Goal: Transaction & Acquisition: Download file/media

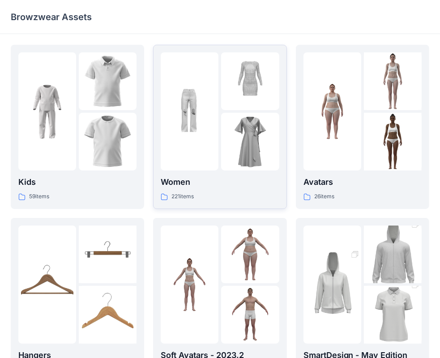
click at [231, 111] on div at bounding box center [250, 111] width 58 height 118
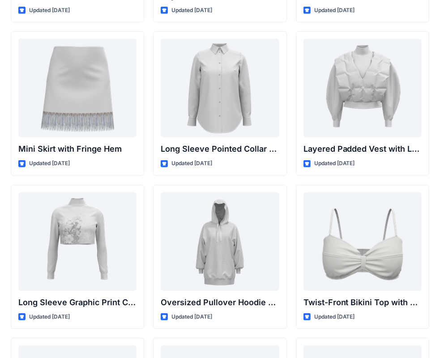
scroll to position [2629, 0]
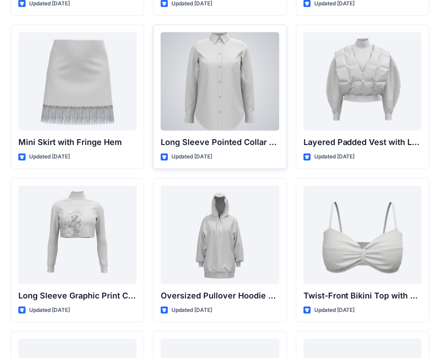
click at [228, 104] on div at bounding box center [220, 81] width 118 height 99
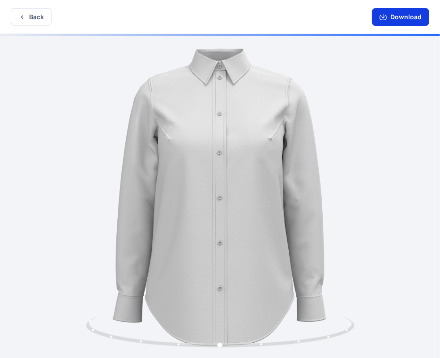
click at [405, 17] on button "Download" at bounding box center [400, 17] width 57 height 18
click at [34, 22] on button "Back" at bounding box center [31, 16] width 41 height 17
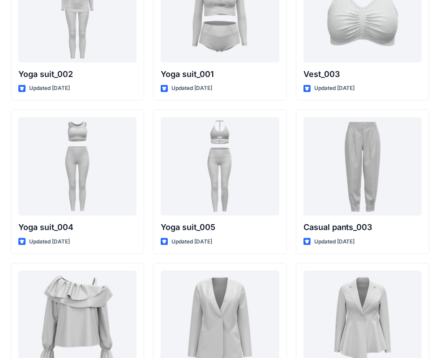
scroll to position [4994, 0]
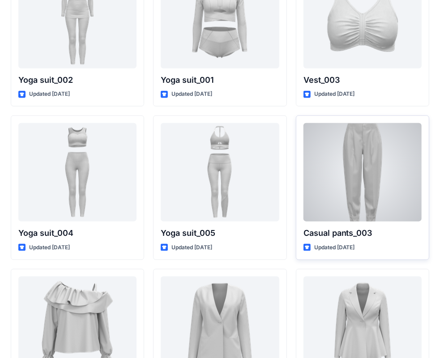
click at [382, 174] on div at bounding box center [363, 172] width 118 height 99
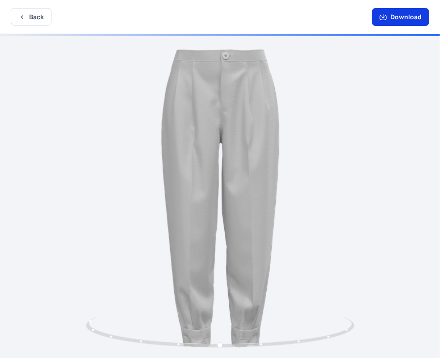
click at [401, 17] on button "Download" at bounding box center [400, 17] width 57 height 18
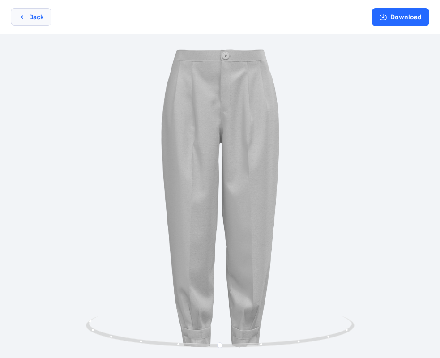
click at [20, 15] on icon "button" at bounding box center [21, 16] width 7 height 7
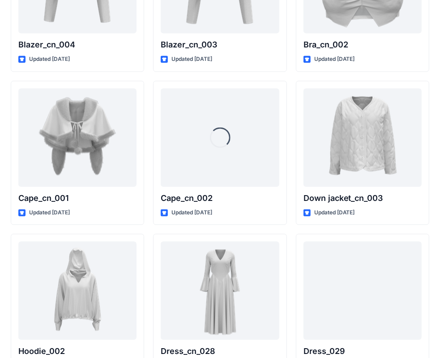
scroll to position [5508, 0]
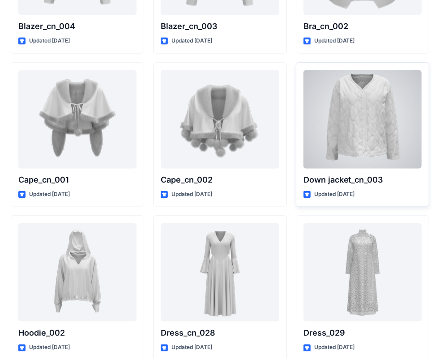
click at [372, 123] on div at bounding box center [363, 119] width 118 height 99
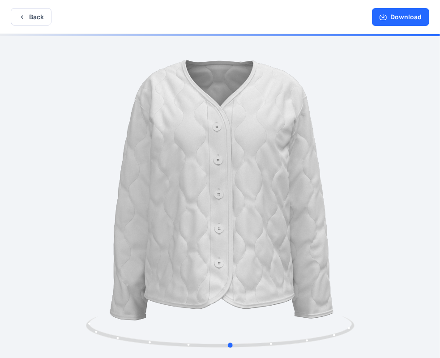
drag, startPoint x: 220, startPoint y: 345, endPoint x: 500, endPoint y: 328, distance: 280.1
click at [440, 328] on html "Back Download Version History" at bounding box center [220, 180] width 440 height 360
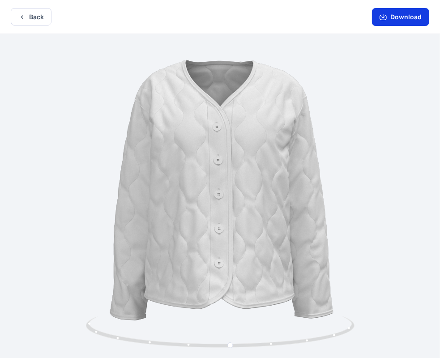
click at [400, 16] on button "Download" at bounding box center [400, 17] width 57 height 18
click at [43, 18] on button "Back" at bounding box center [31, 16] width 41 height 17
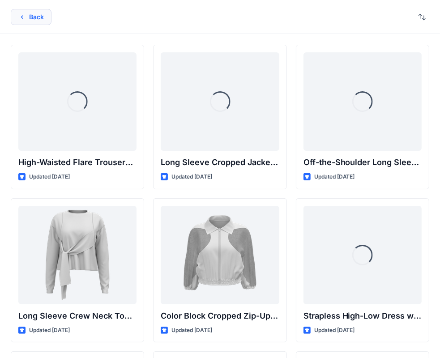
click at [34, 13] on button "Back" at bounding box center [31, 17] width 41 height 16
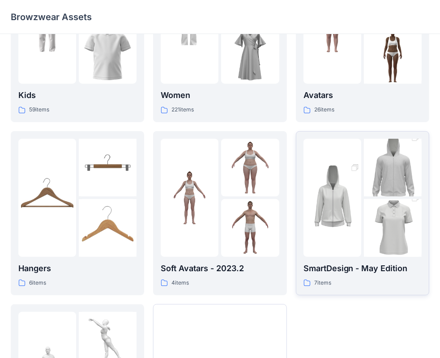
scroll to position [90, 0]
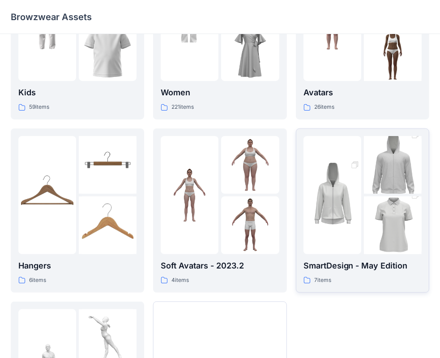
click at [370, 196] on img at bounding box center [393, 225] width 58 height 87
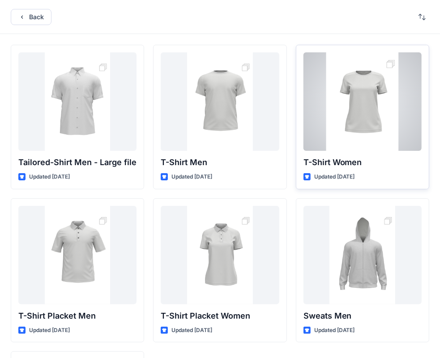
click at [358, 93] on div at bounding box center [363, 101] width 118 height 99
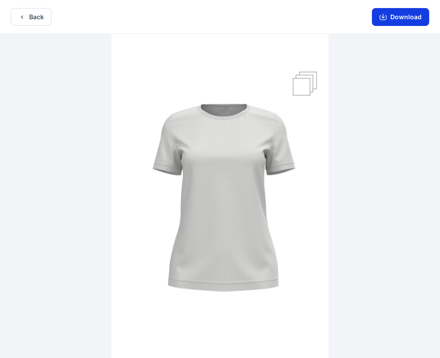
click at [406, 17] on button "Download" at bounding box center [400, 17] width 57 height 18
click at [33, 21] on button "Back" at bounding box center [31, 16] width 41 height 17
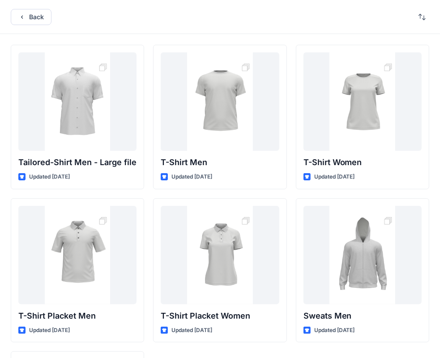
click at [403, 354] on div "T-Shirt Women Updated [DATE] Sweats Men Updated [DATE]" at bounding box center [363, 271] width 134 height 452
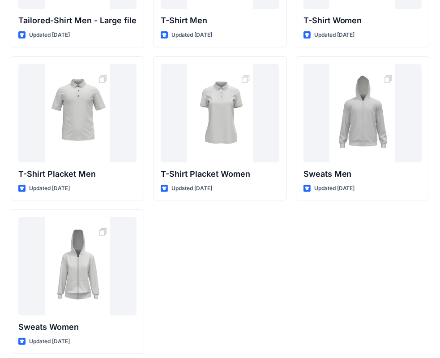
scroll to position [148, 0]
